Goal: Information Seeking & Learning: Learn about a topic

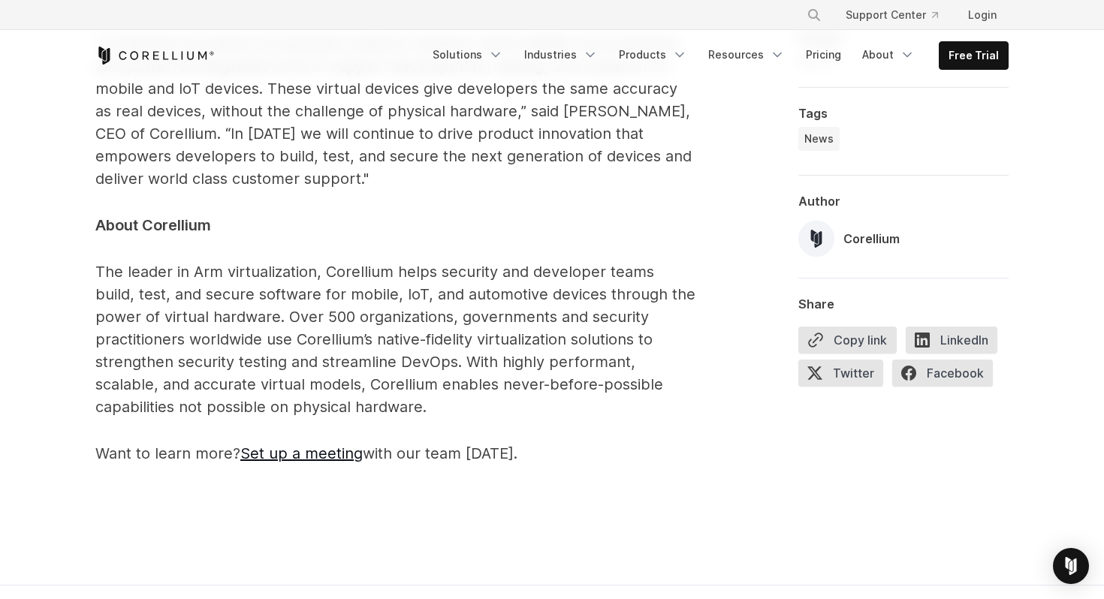
scroll to position [2844, 0]
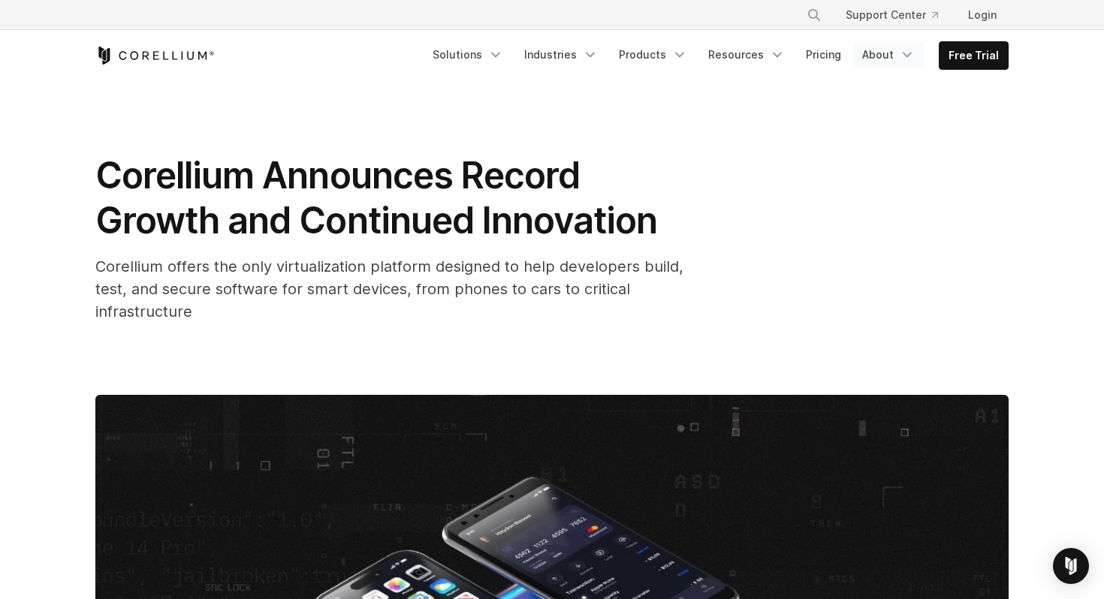
click at [899, 48] on link "About" at bounding box center [888, 54] width 71 height 27
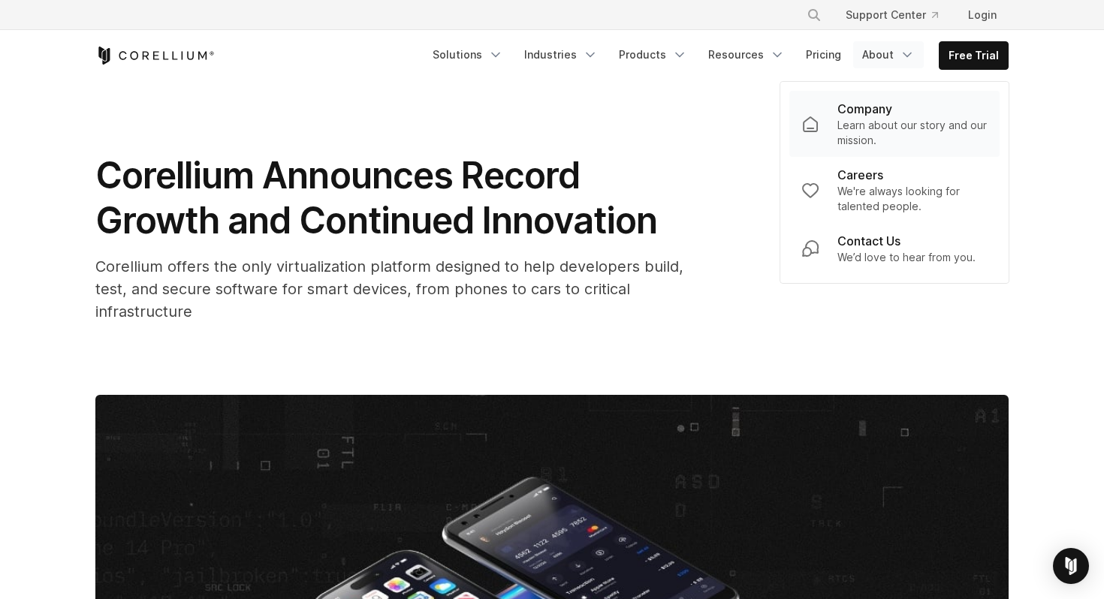
click at [884, 122] on p "Learn about our story and our mission." at bounding box center [912, 133] width 150 height 30
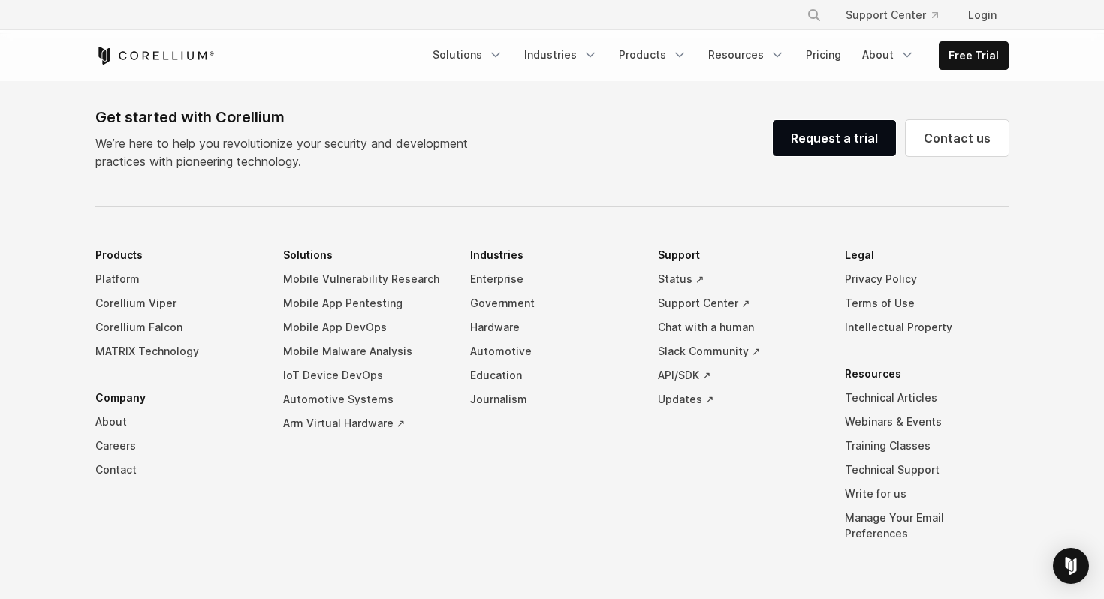
scroll to position [2565, 0]
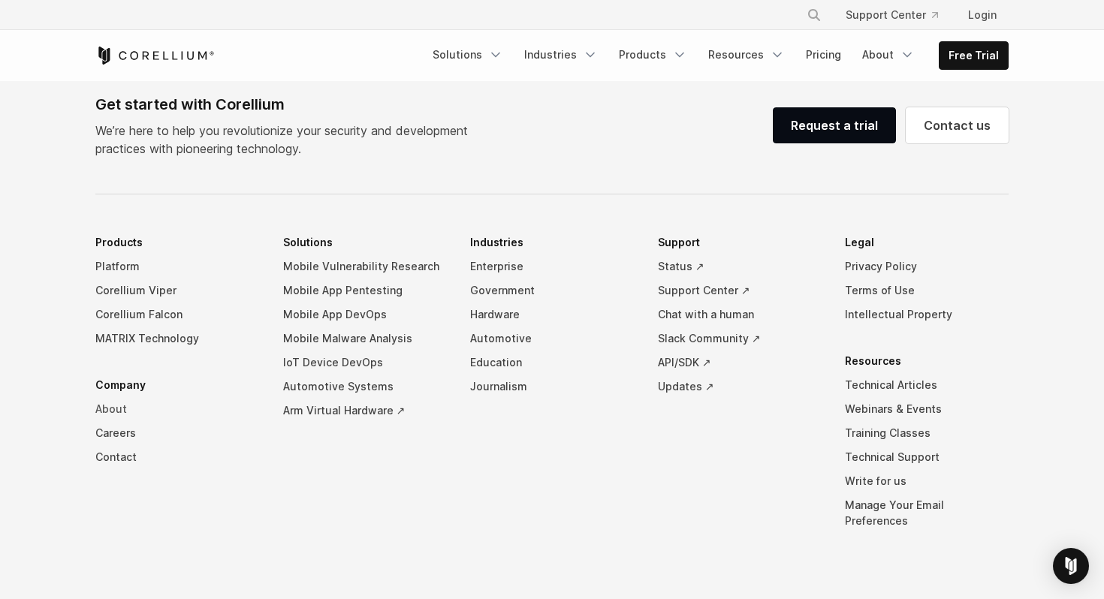
click at [115, 397] on link "About" at bounding box center [177, 409] width 164 height 24
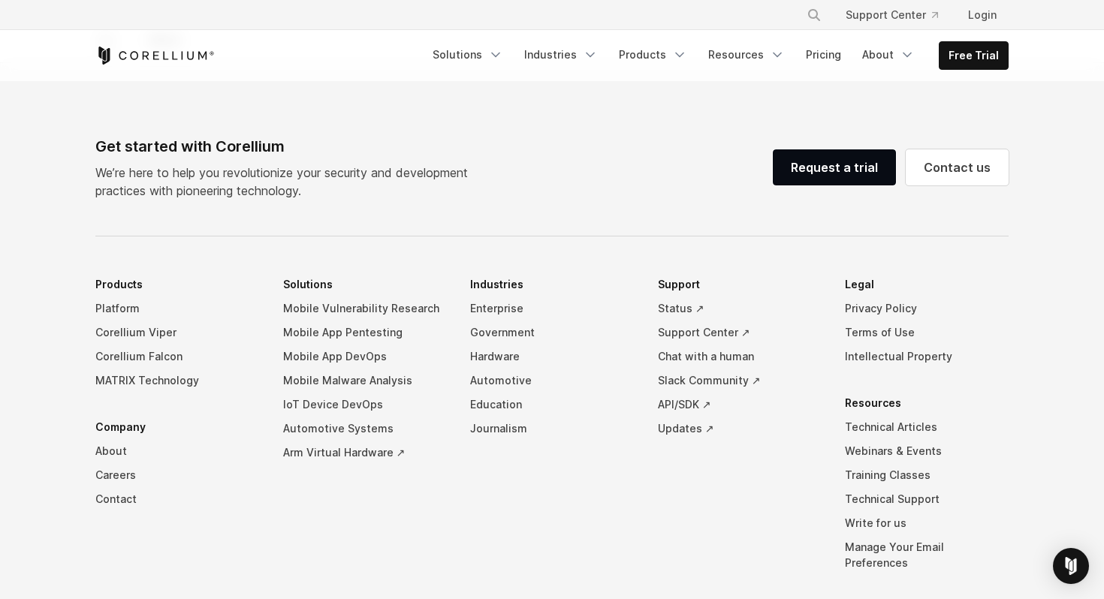
scroll to position [2626, 0]
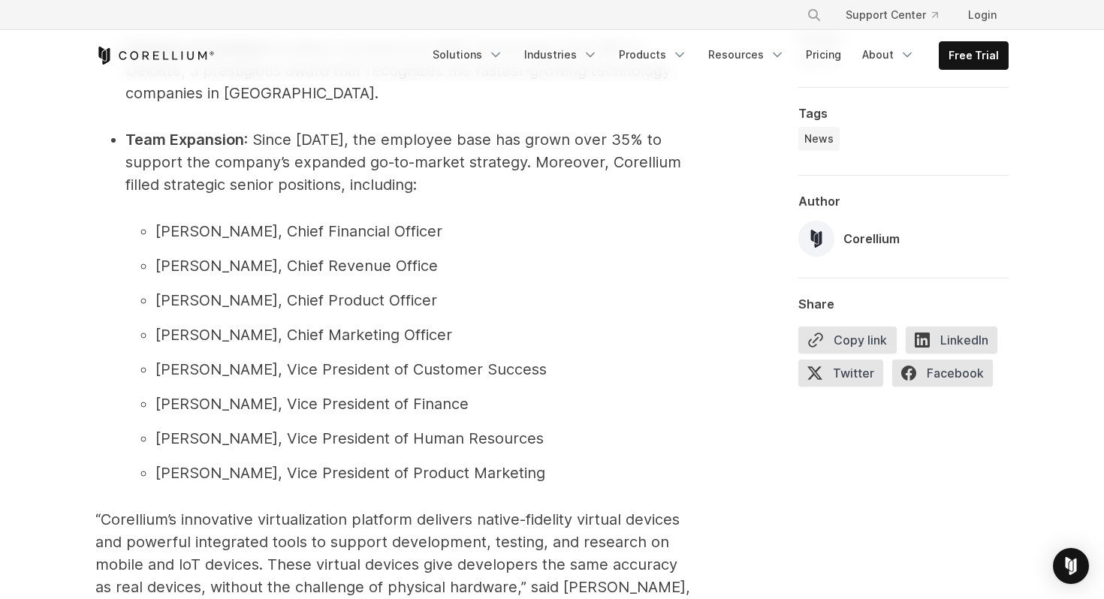
scroll to position [1885, 0]
